Goal: Browse casually: Explore the website without a specific task or goal

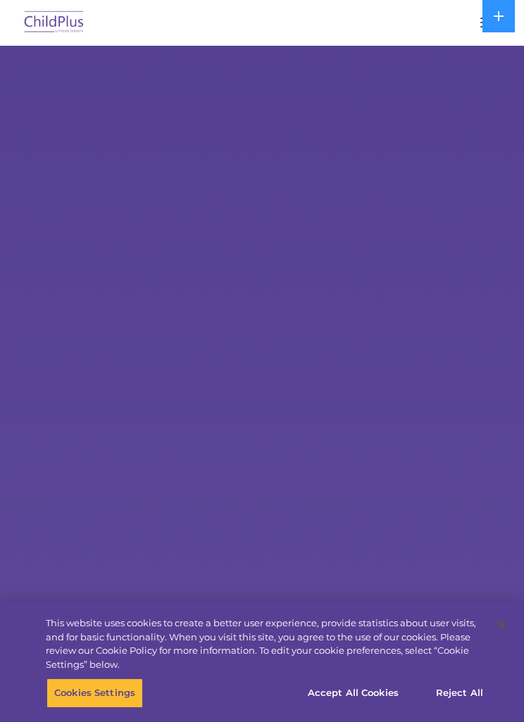
select select "MEDIUM"
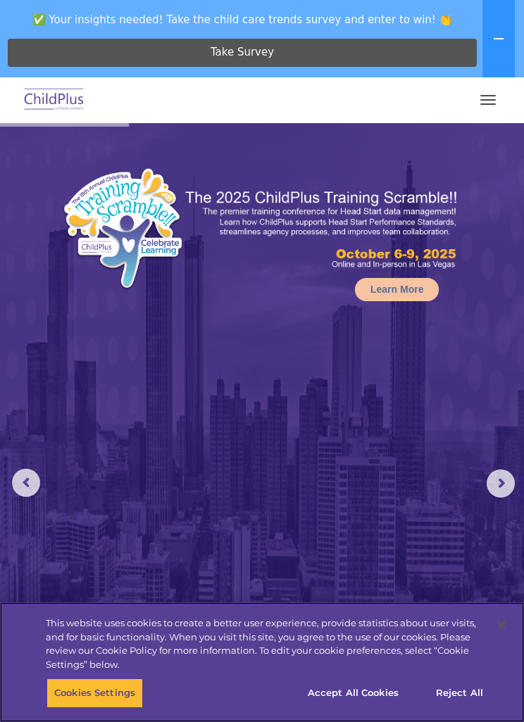
click at [375, 693] on button "Accept All Cookies" at bounding box center [353, 694] width 106 height 30
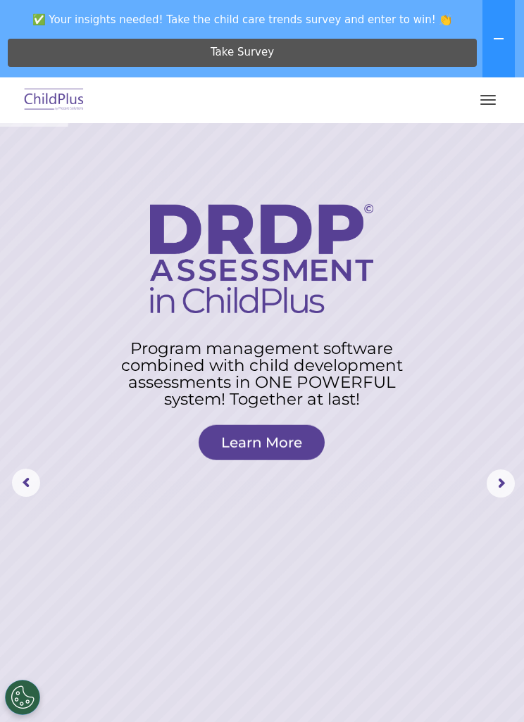
click at [489, 96] on span "button" at bounding box center [487, 95] width 15 height 1
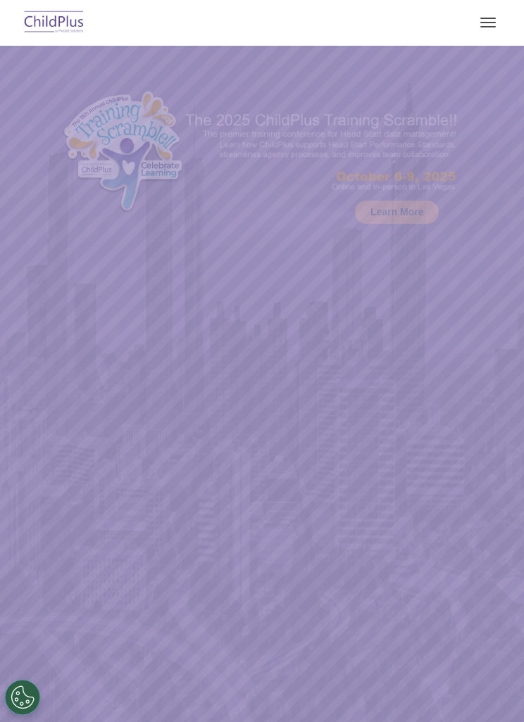
scroll to position [75, 0]
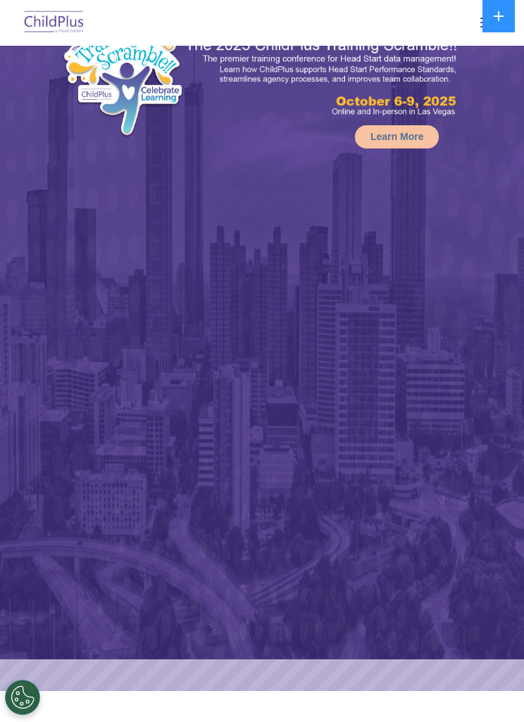
select select "MEDIUM"
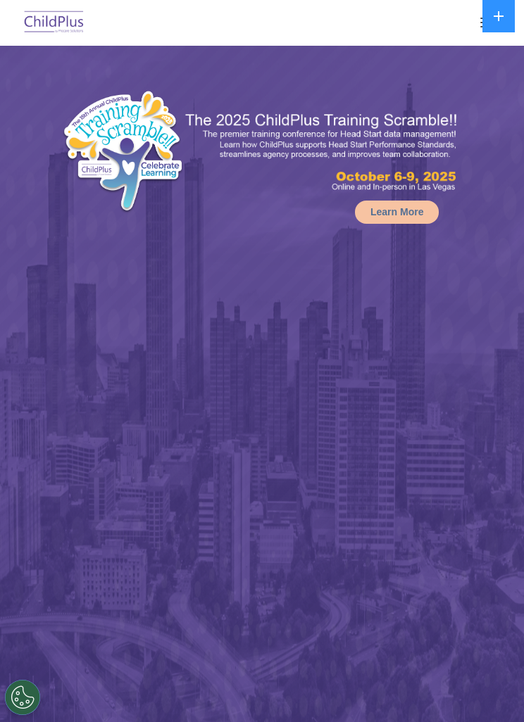
select select "MEDIUM"
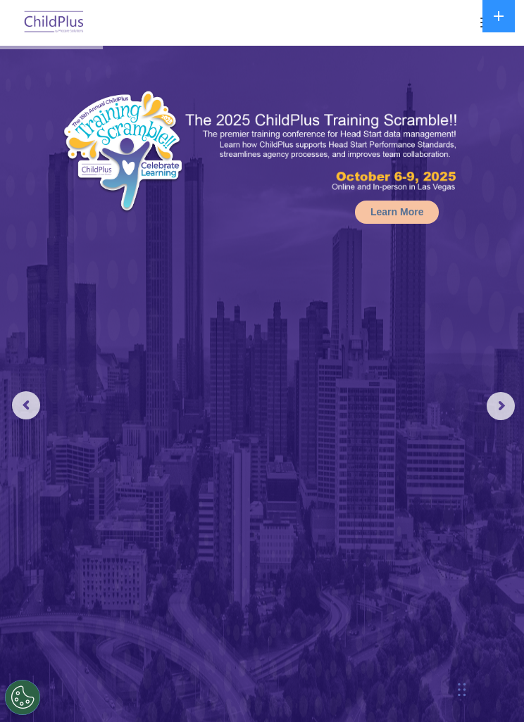
click at [496, 17] on icon at bounding box center [499, 16] width 10 height 10
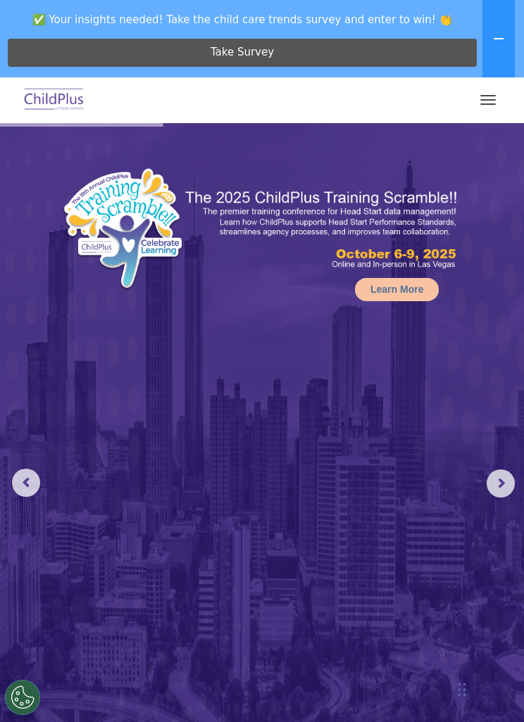
click at [488, 101] on button "button" at bounding box center [488, 100] width 30 height 23
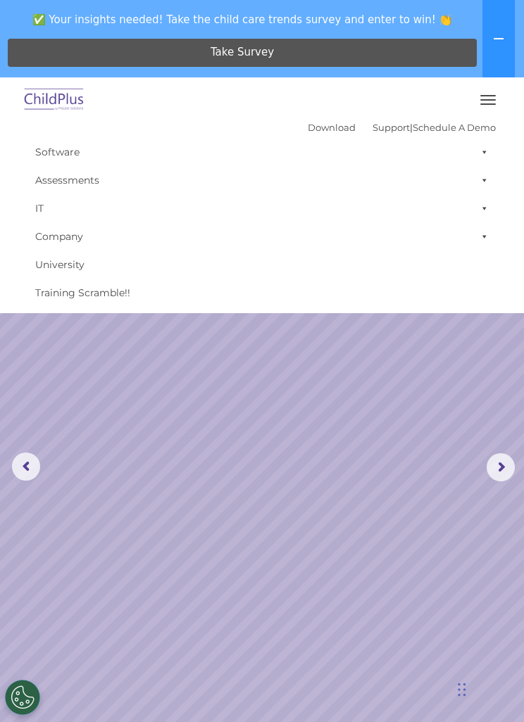
scroll to position [15, 0]
click at [53, 114] on img at bounding box center [54, 100] width 66 height 33
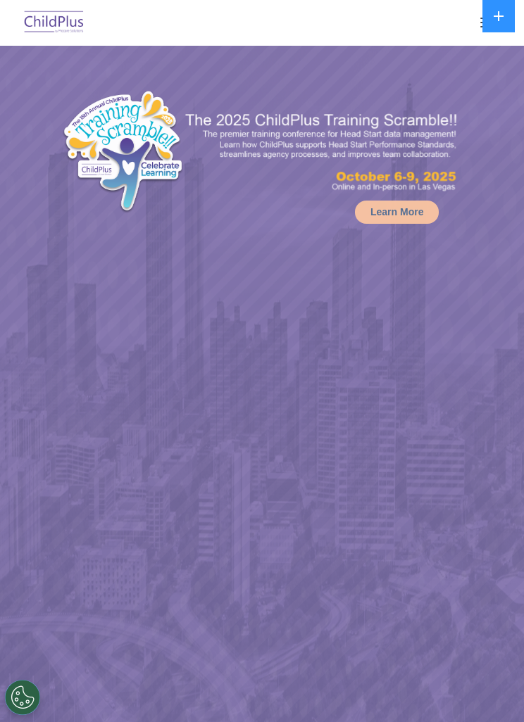
select select "MEDIUM"
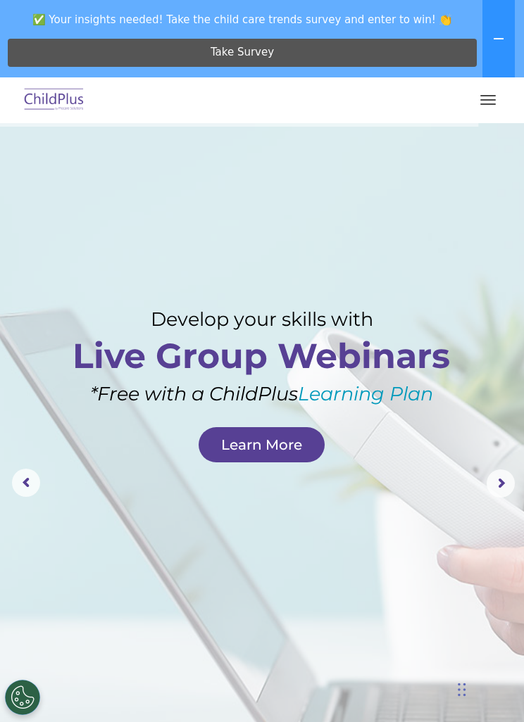
click at [61, 96] on img at bounding box center [54, 100] width 66 height 33
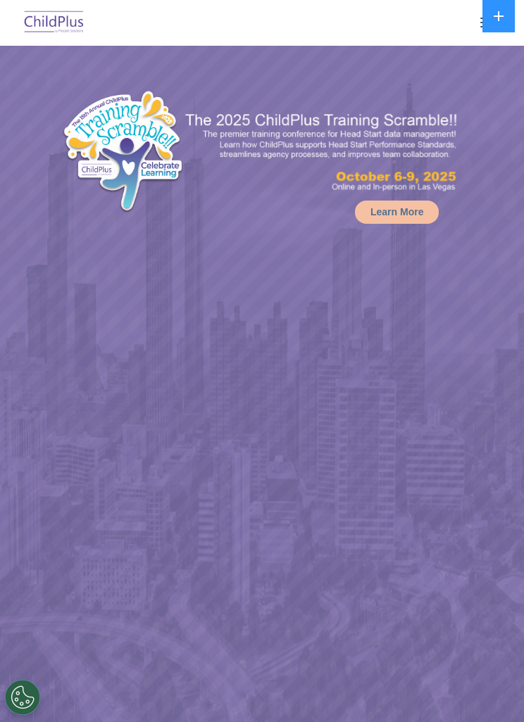
select select "MEDIUM"
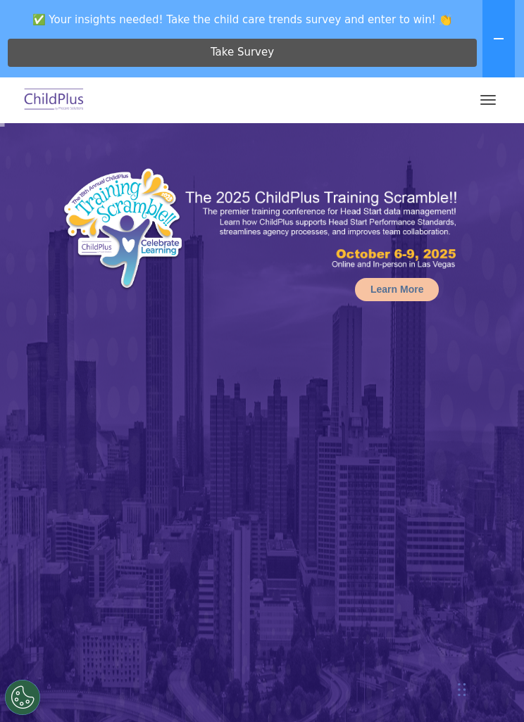
click at [475, 23] on span "✅ Your insights needed! Take the child care trends survey and enter to win! 👏" at bounding box center [243, 19] width 474 height 27
click at [494, 45] on button at bounding box center [498, 38] width 32 height 77
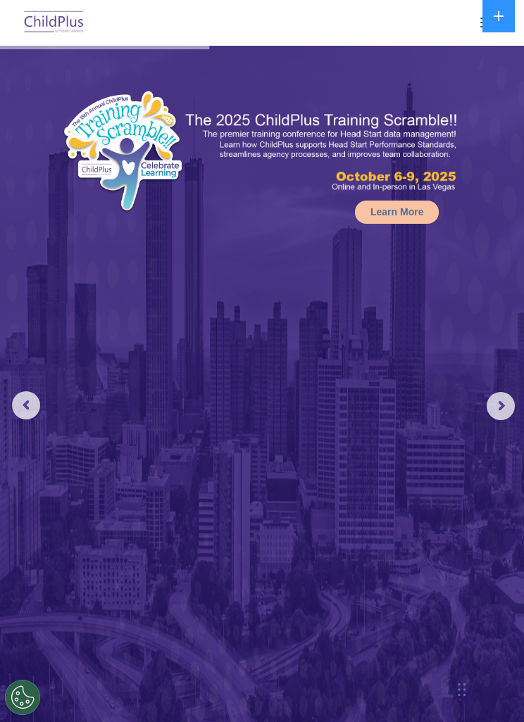
click at [504, 399] on rs-arrow at bounding box center [500, 406] width 28 height 28
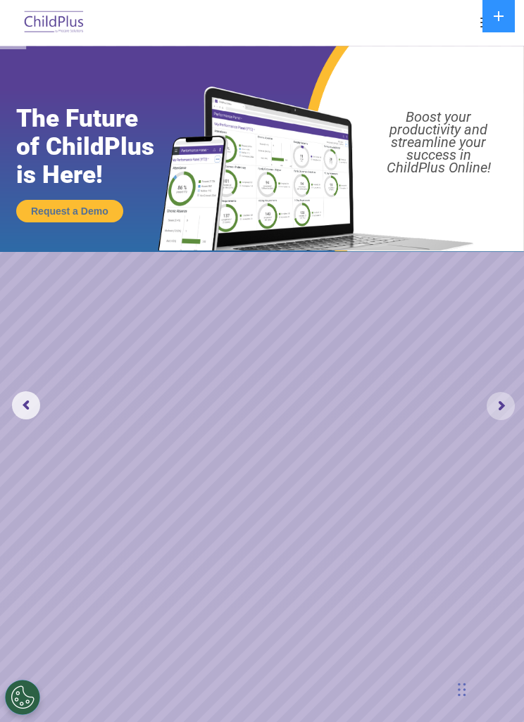
click at [503, 414] on rs-arrow at bounding box center [500, 406] width 28 height 28
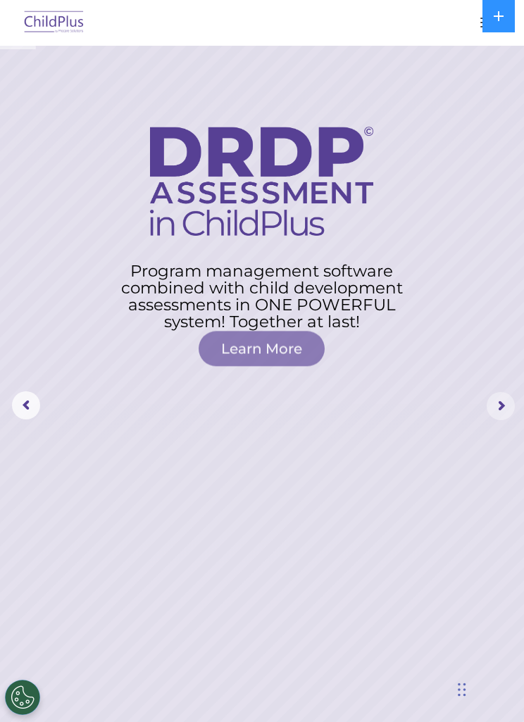
click at [500, 414] on rs-arrow at bounding box center [500, 406] width 28 height 28
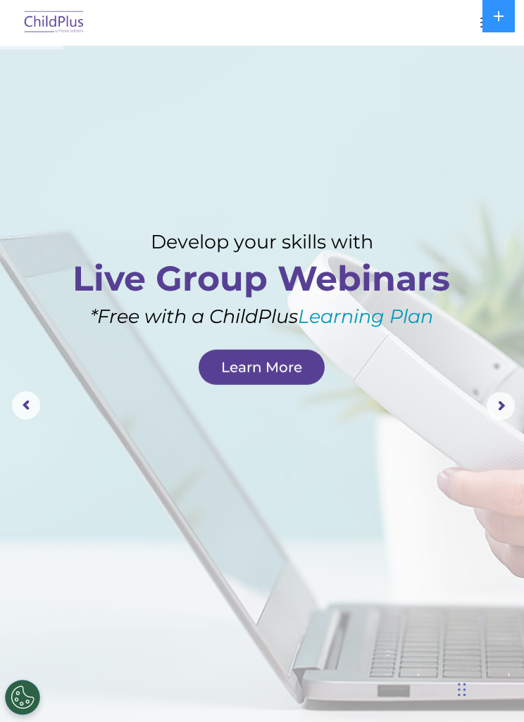
click at [460, 693] on div "Chat Widget" at bounding box center [488, 689] width 70 height 68
click at [463, 686] on div "Chat Widget" at bounding box center [488, 689] width 70 height 68
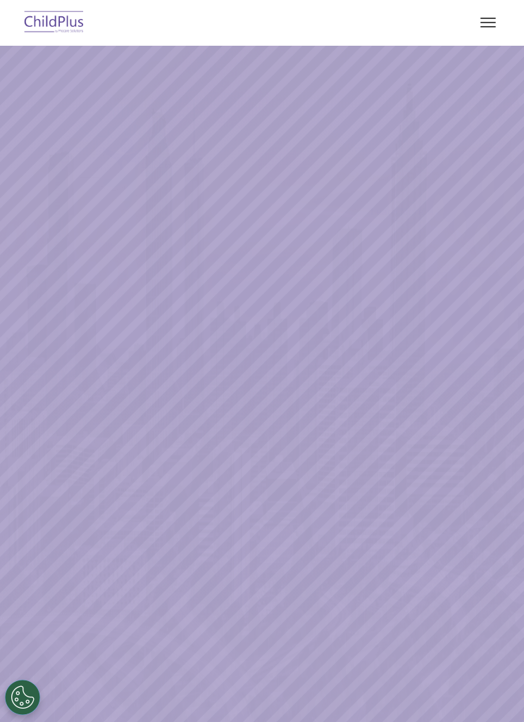
scroll to position [92, 0]
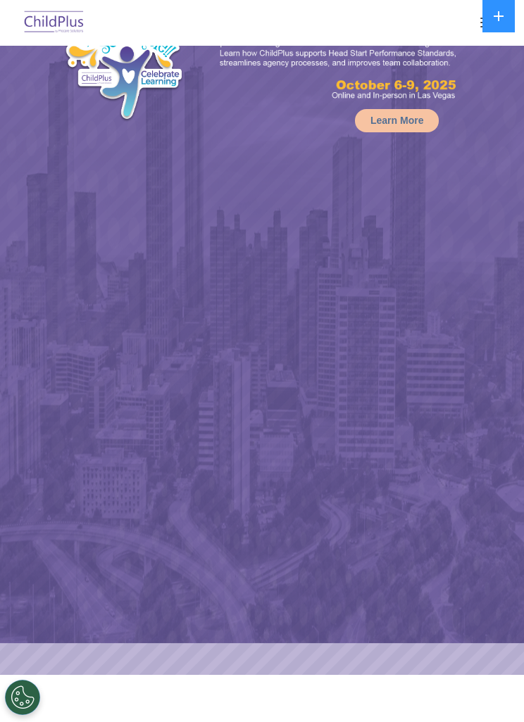
select select "MEDIUM"
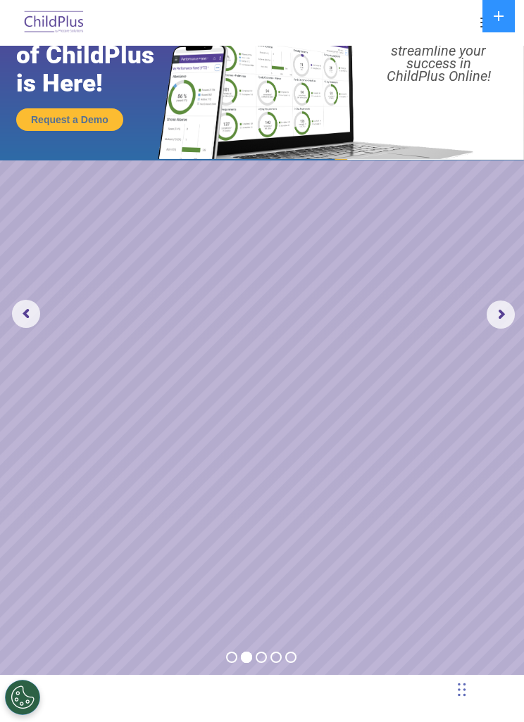
scroll to position [0, 0]
